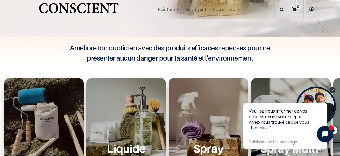
scroll to position [127, 0]
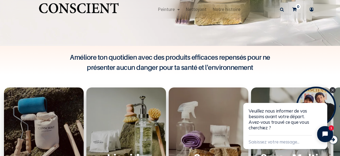
click at [41, 106] on div "Peinture Shop Now" at bounding box center [44, 139] width 80 height 104
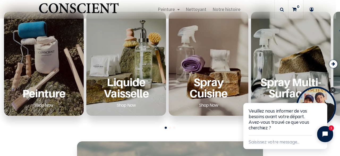
scroll to position [203, 0]
click at [38, 102] on link "Shop Now" at bounding box center [44, 104] width 32 height 9
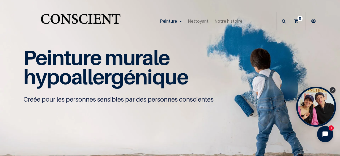
scroll to position [0, 0]
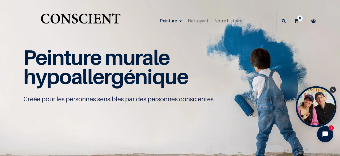
click at [331, 90] on div "Close Tolstoy widget" at bounding box center [333, 90] width 6 height 6
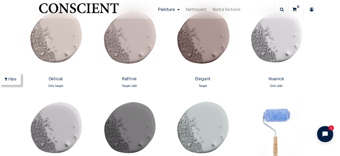
scroll to position [911, 0]
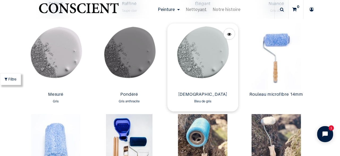
click at [193, 71] on img at bounding box center [203, 56] width 71 height 66
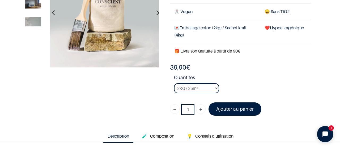
scroll to position [35, 0]
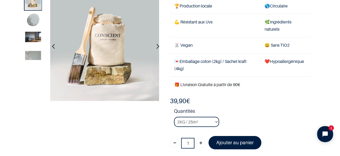
scroll to position [72, 0]
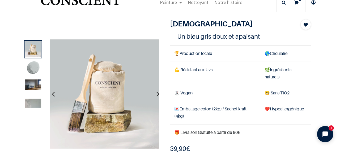
scroll to position [18, 0]
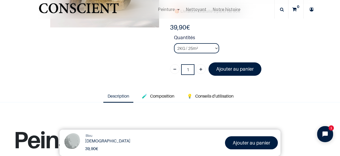
scroll to position [109, 0]
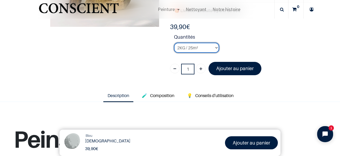
click at [206, 49] on select "2KG / 25m² 4KG / 50m² 8KG / 100m² Testeur" at bounding box center [196, 48] width 45 height 10
select select "83"
click at [174, 43] on select "2KG / 25m² 4KG / 50m² 8KG / 100m² Testeur" at bounding box center [196, 48] width 45 height 10
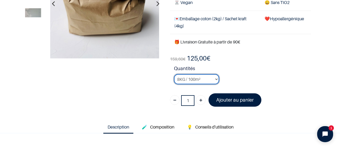
scroll to position [77, 0]
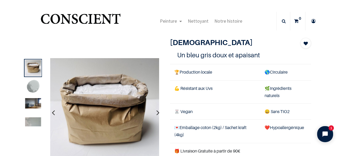
click at [154, 109] on button "button" at bounding box center [158, 112] width 8 height 20
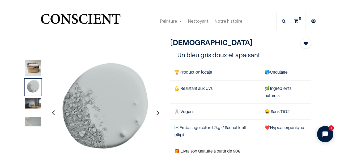
click at [154, 109] on button "button" at bounding box center [158, 112] width 8 height 20
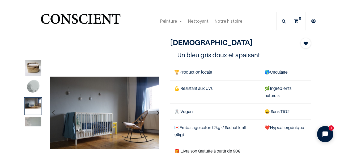
click at [154, 109] on button "button" at bounding box center [158, 112] width 8 height 20
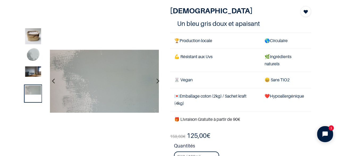
scroll to position [80, 0]
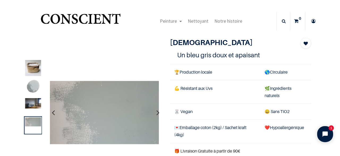
scroll to position [0, 0]
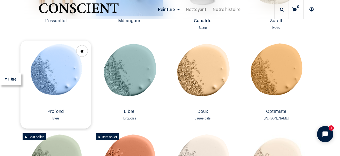
scroll to position [396, 0]
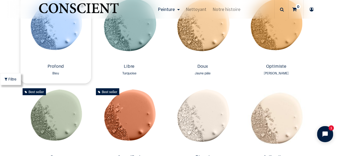
click at [63, 44] on img at bounding box center [55, 28] width 71 height 66
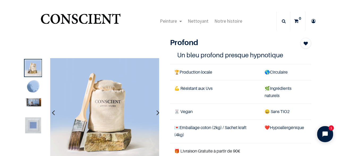
scroll to position [19, 0]
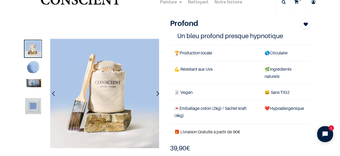
click at [29, 82] on img at bounding box center [33, 83] width 16 height 8
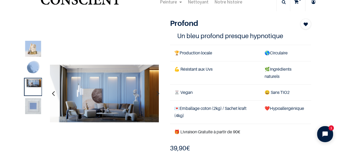
click at [36, 107] on img at bounding box center [33, 106] width 16 height 16
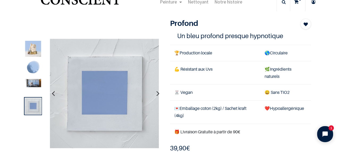
click at [29, 87] on img at bounding box center [33, 83] width 16 height 8
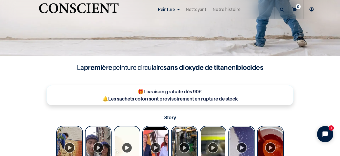
scroll to position [117, 0]
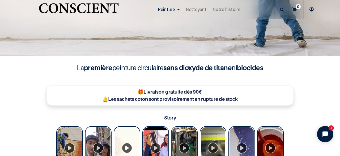
click at [140, 67] on h4 "La première peinture circulaire sans dioxyde de titane ni biocides" at bounding box center [170, 68] width 213 height 10
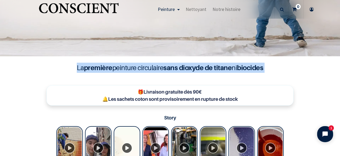
click at [140, 67] on h4 "La première peinture circulaire sans dioxyde de titane ni biocides" at bounding box center [170, 68] width 213 height 10
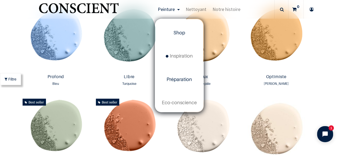
scroll to position [28, 0]
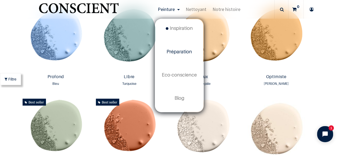
click at [181, 51] on span "Préparation" at bounding box center [180, 52] width 26 height 6
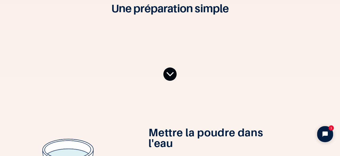
click at [170, 71] on icon at bounding box center [170, 74] width 8 height 22
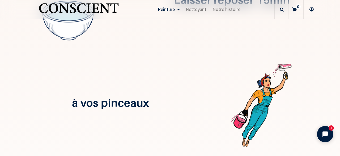
scroll to position [396, 0]
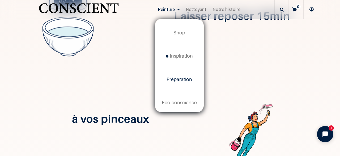
click at [182, 79] on span "Préparation" at bounding box center [180, 79] width 26 height 6
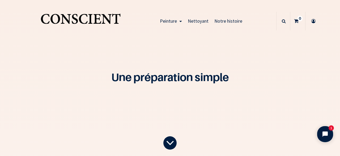
click at [228, 104] on section "Une préparation simple" at bounding box center [170, 78] width 340 height 156
click at [89, 28] on img "Logo of Conscient" at bounding box center [81, 21] width 82 height 21
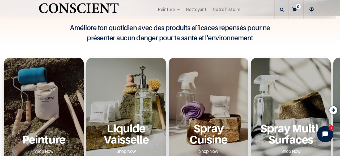
scroll to position [84, 0]
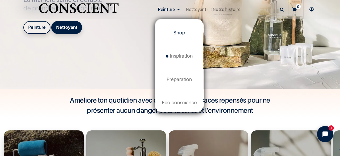
click at [176, 30] on span "Shop" at bounding box center [180, 33] width 12 height 6
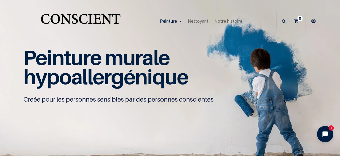
click at [96, 19] on img "Logo of Conscient" at bounding box center [81, 21] width 82 height 21
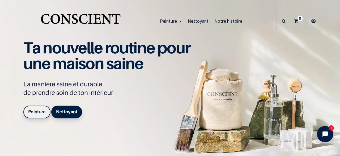
click at [178, 23] on link "Peinture" at bounding box center [171, 21] width 28 height 19
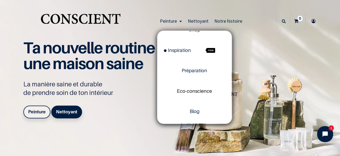
scroll to position [13, 0]
click at [192, 75] on link "Préparation" at bounding box center [195, 70] width 74 height 20
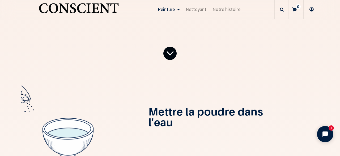
click at [166, 53] on icon at bounding box center [170, 53] width 8 height 22
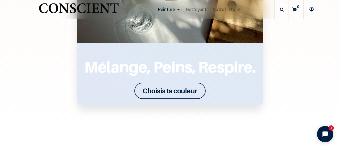
scroll to position [667, 0]
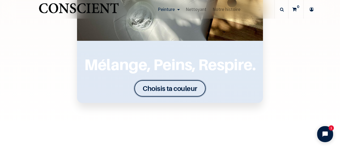
click at [152, 84] on font "Choisis ta couleur" at bounding box center [170, 88] width 55 height 8
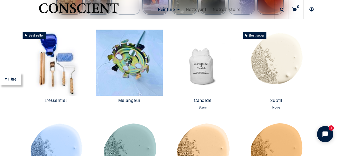
scroll to position [272, 0]
click at [74, 78] on img at bounding box center [55, 62] width 71 height 66
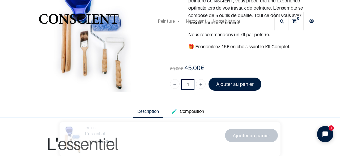
scroll to position [52, 0]
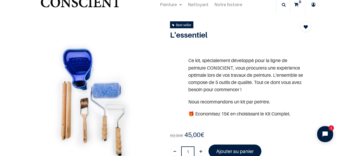
scroll to position [16, 0]
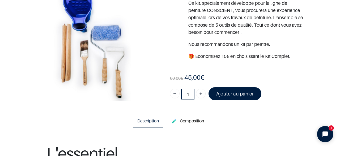
scroll to position [42, 0]
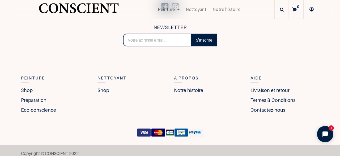
scroll to position [385, 0]
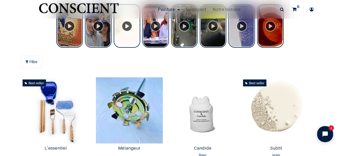
scroll to position [278, 0]
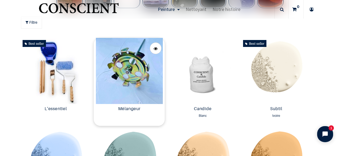
click at [151, 87] on img at bounding box center [129, 71] width 71 height 66
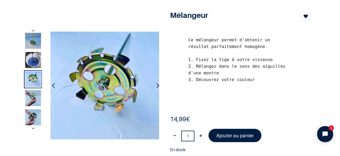
scroll to position [27, 0]
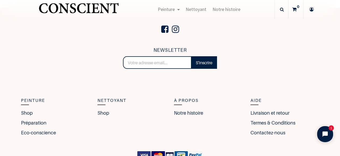
scroll to position [503, 0]
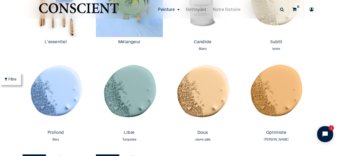
scroll to position [369, 0]
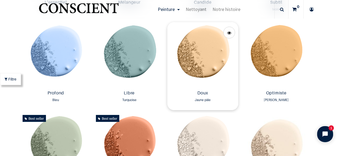
click at [203, 61] on img at bounding box center [203, 55] width 71 height 66
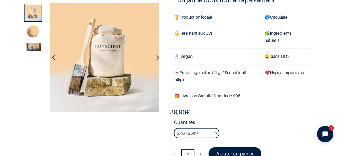
scroll to position [65, 0]
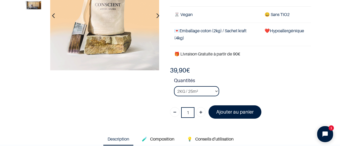
click at [158, 14] on button "button" at bounding box center [158, 16] width 8 height 20
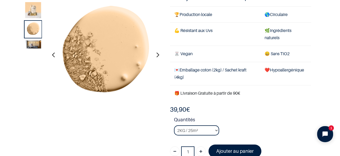
scroll to position [26, 0]
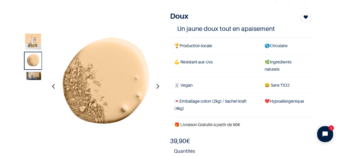
click at [157, 86] on icon "button" at bounding box center [158, 86] width 3 height 14
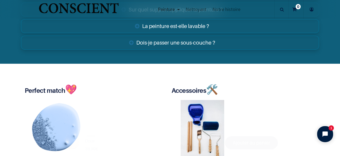
scroll to position [939, 0]
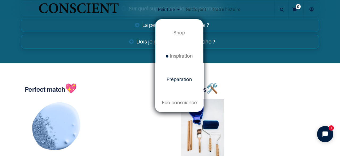
click at [177, 83] on link "Préparation" at bounding box center [180, 79] width 48 height 23
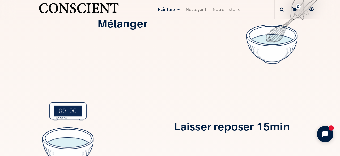
scroll to position [200, 0]
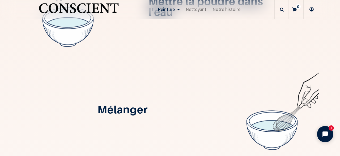
click at [103, 8] on img "Logo of Conscient" at bounding box center [79, 10] width 82 height 21
